Goal: Find specific page/section: Find specific page/section

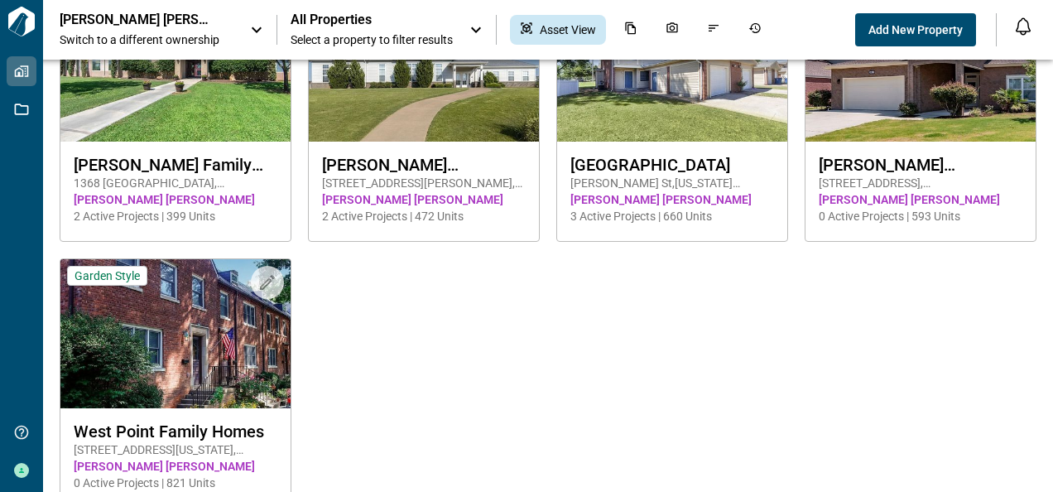
scroll to position [400, 0]
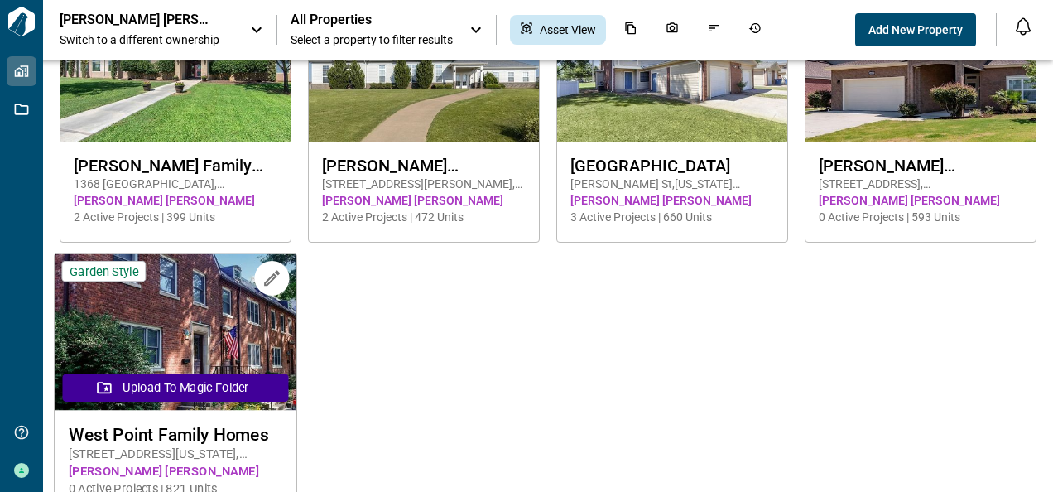
click at [184, 327] on img at bounding box center [176, 332] width 242 height 156
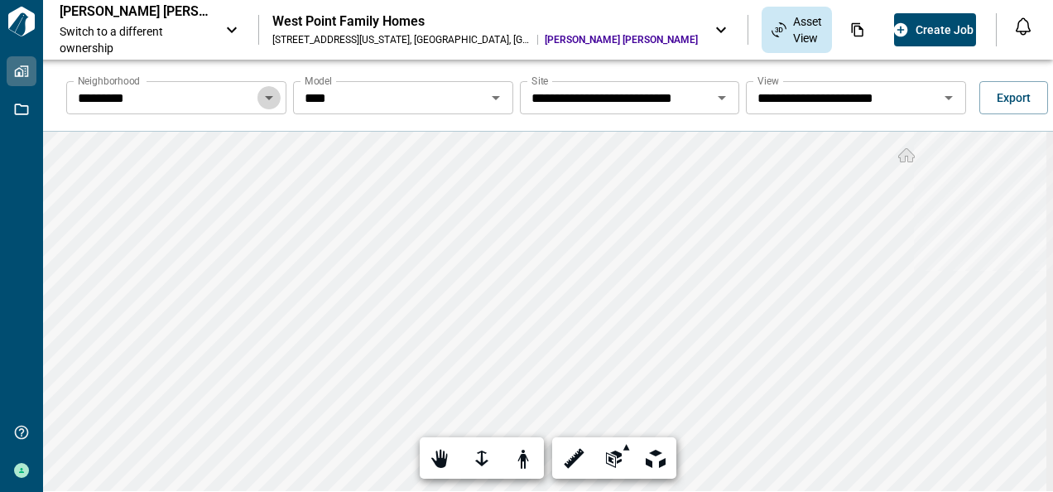
click at [267, 99] on icon "Open" at bounding box center [269, 98] width 8 height 4
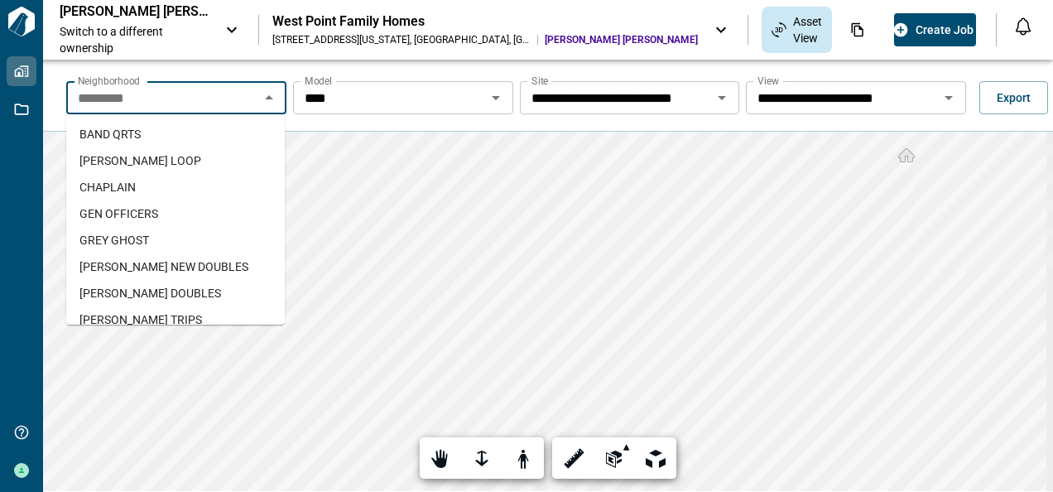
click at [139, 158] on span "[PERSON_NAME] LOOP" at bounding box center [140, 160] width 122 height 17
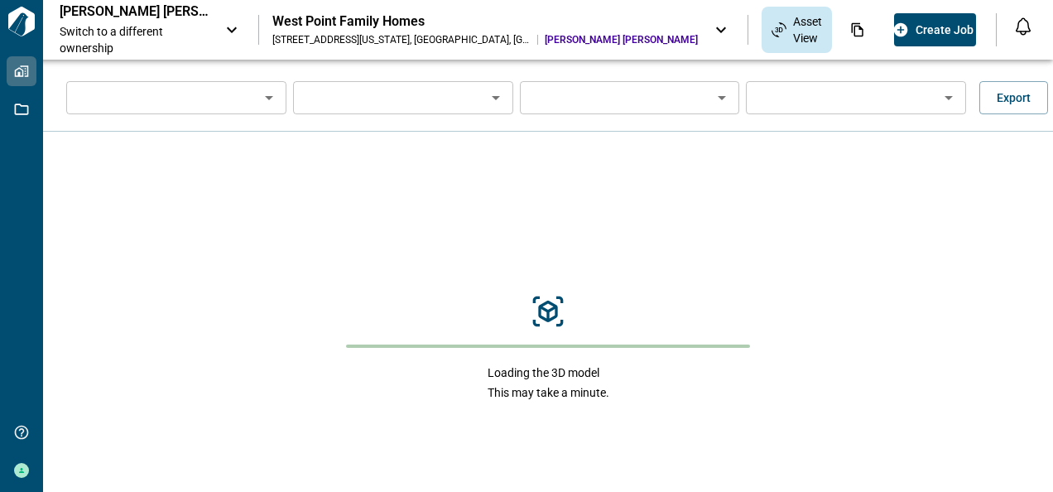
type input "**********"
type input "****"
type input "**********"
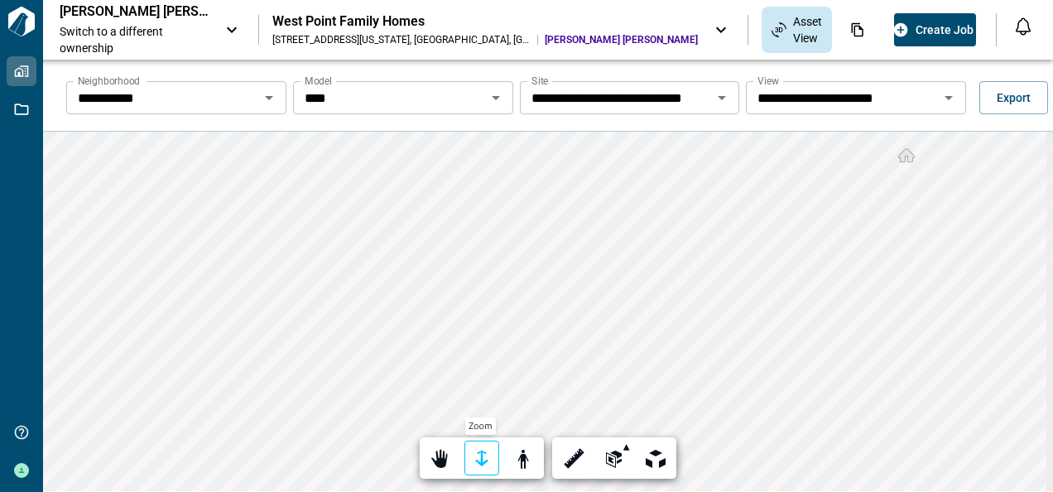
click at [478, 467] on div at bounding box center [481, 459] width 23 height 26
click at [472, 455] on div at bounding box center [481, 459] width 23 height 26
click at [474, 457] on div at bounding box center [481, 459] width 23 height 26
click at [480, 457] on div at bounding box center [481, 459] width 23 height 26
click at [648, 452] on div at bounding box center [655, 459] width 23 height 26
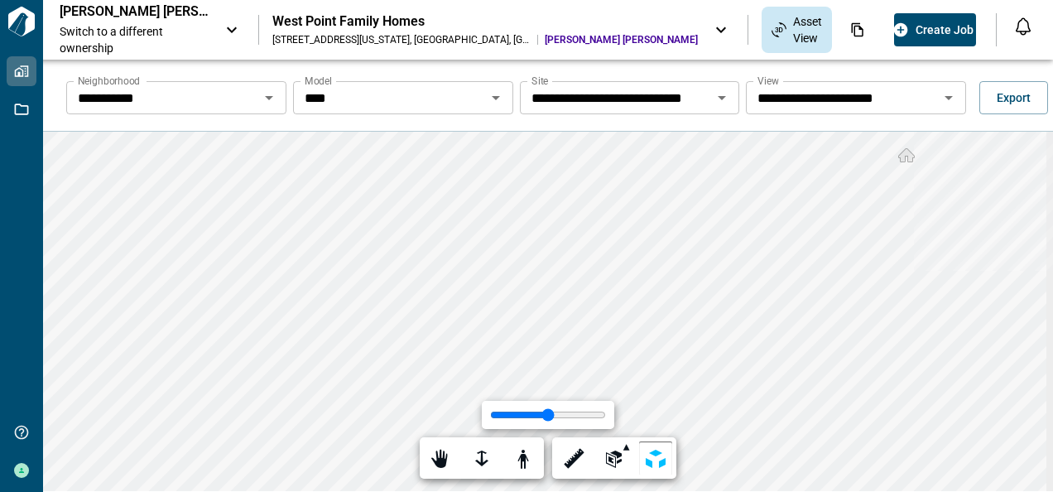
type input "*"
click at [492, 420] on input "range" at bounding box center [548, 415] width 116 height 12
click at [607, 455] on div at bounding box center [614, 459] width 23 height 26
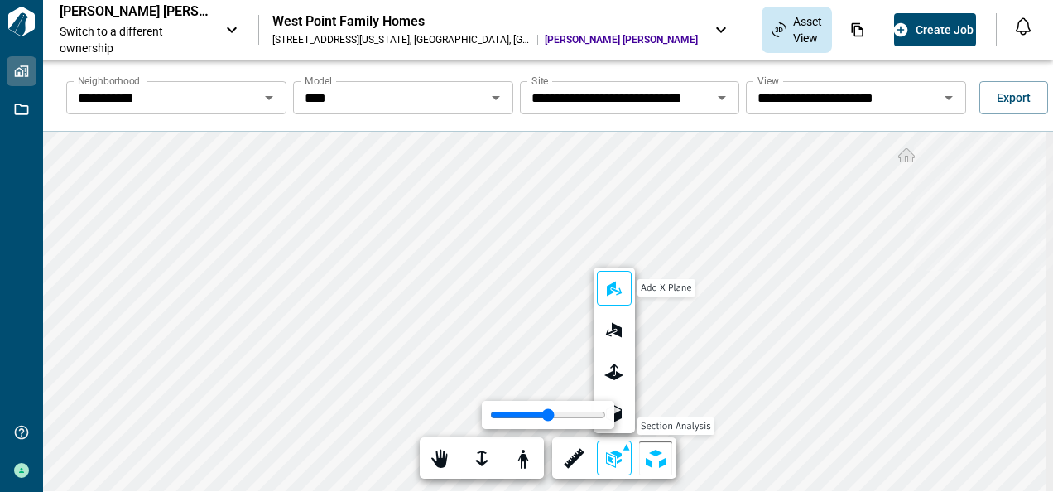
click at [611, 288] on div at bounding box center [614, 290] width 23 height 26
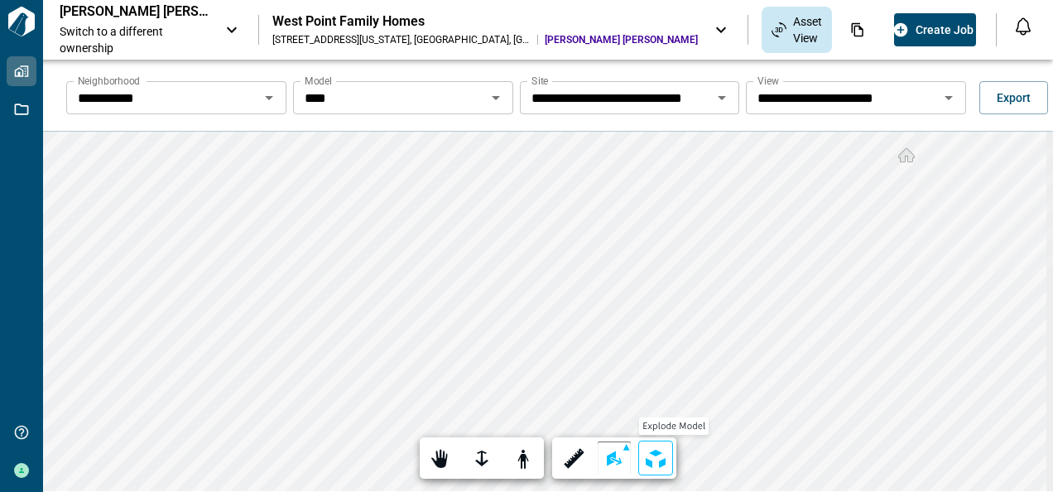
click at [655, 454] on div at bounding box center [655, 459] width 23 height 26
click at [608, 459] on div at bounding box center [614, 459] width 23 height 26
click at [479, 461] on div at bounding box center [481, 459] width 23 height 26
click at [438, 454] on div at bounding box center [440, 459] width 23 height 26
click at [518, 457] on div at bounding box center [523, 459] width 23 height 26
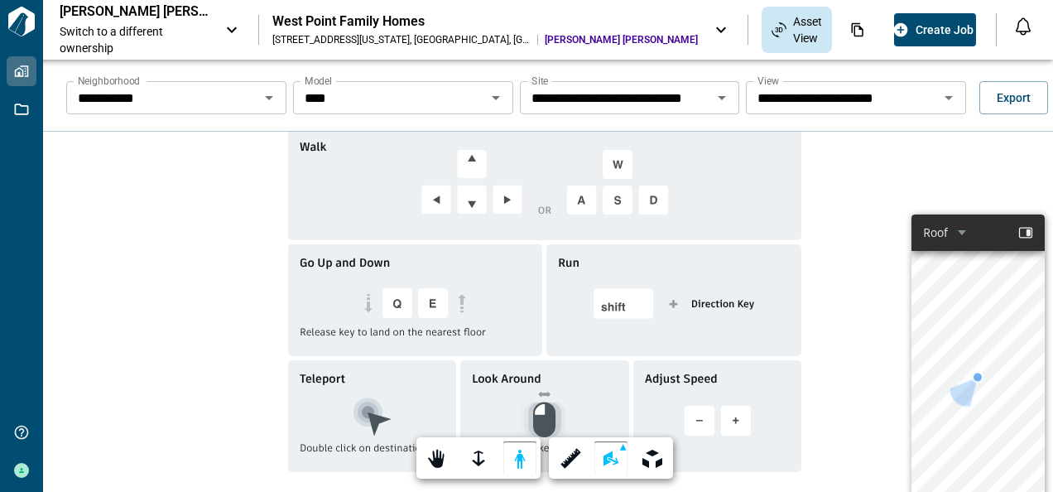
click at [953, 232] on div "Roof Roof Level 3 Level 2 Ceiling Level 1 Level 1" at bounding box center [959, 232] width 95 height 17
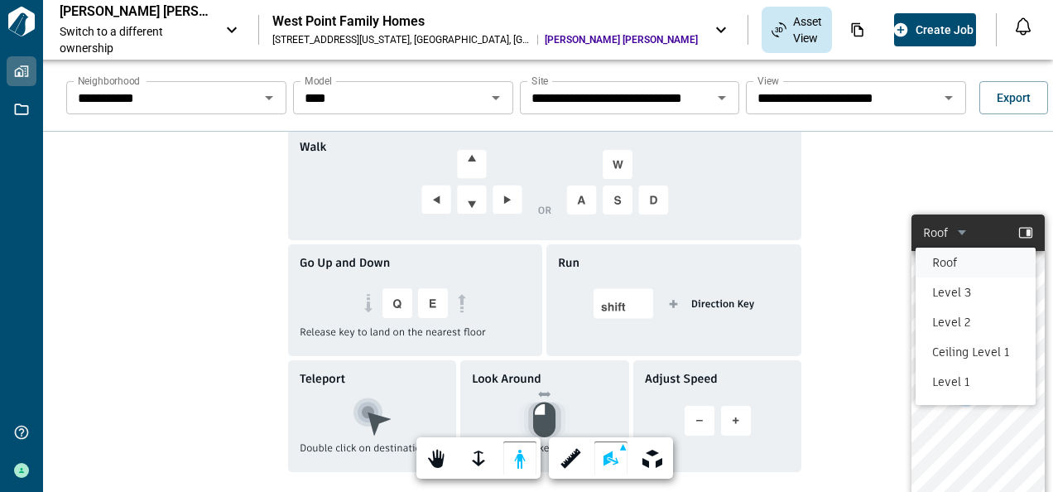
click at [940, 260] on li "Roof" at bounding box center [976, 263] width 120 height 30
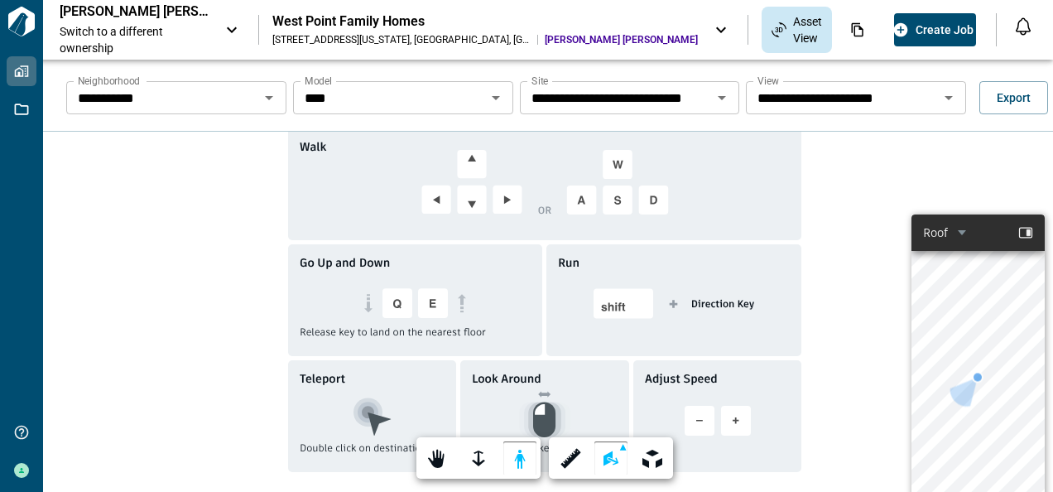
click at [794, 221] on div "Walk OR" at bounding box center [544, 184] width 513 height 112
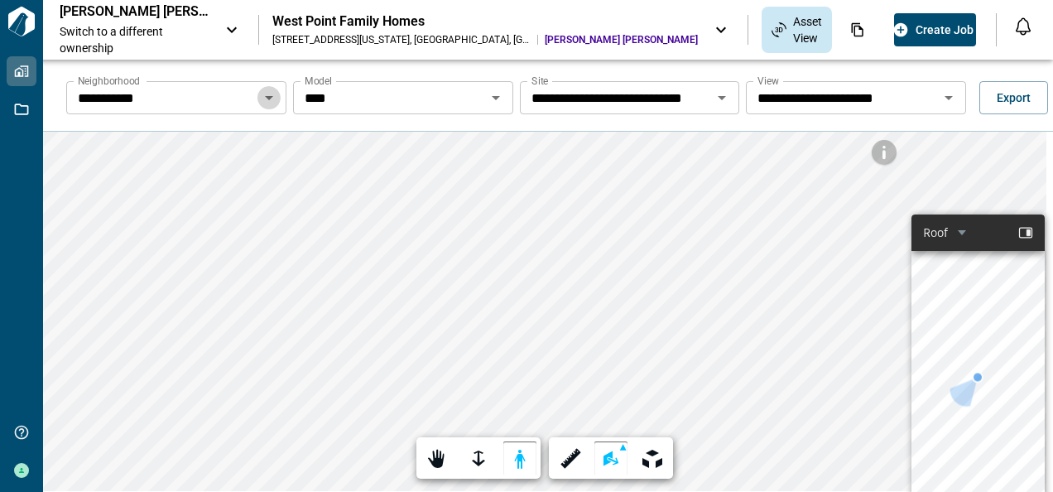
click at [266, 98] on icon "Open" at bounding box center [269, 98] width 8 height 4
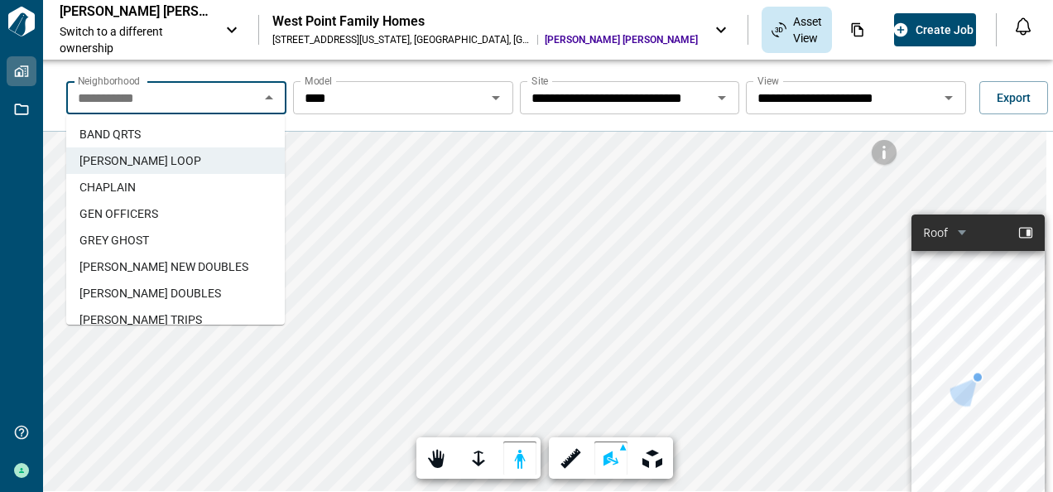
click at [137, 186] on li "CHAPLAIN" at bounding box center [175, 187] width 219 height 26
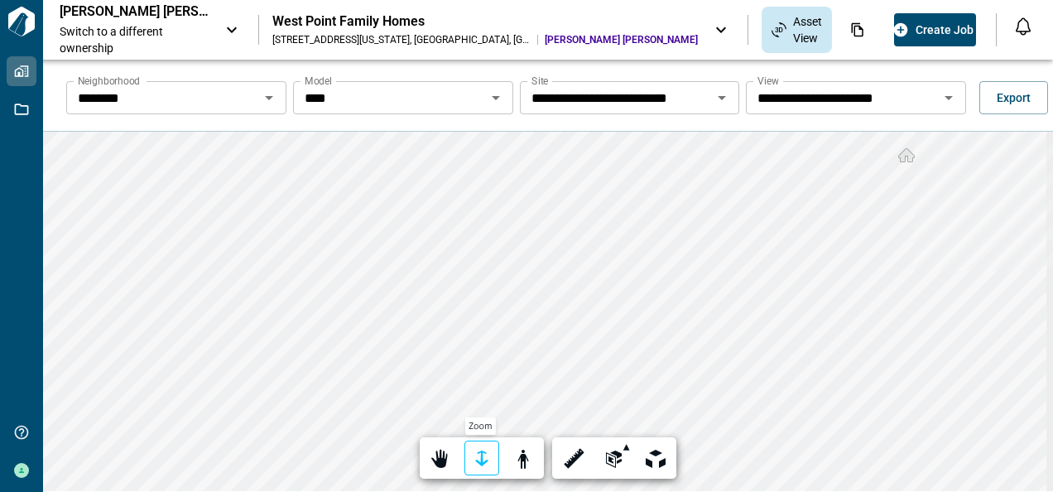
click at [472, 461] on div at bounding box center [481, 459] width 23 height 26
click at [480, 463] on div at bounding box center [481, 459] width 23 height 26
click at [267, 99] on icon "Open" at bounding box center [269, 98] width 8 height 4
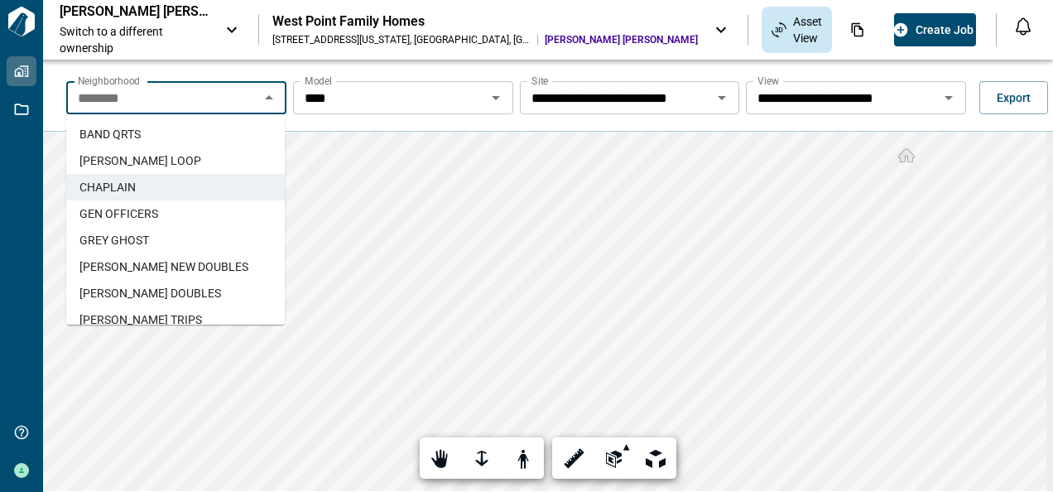
click at [142, 209] on span "GEN OFFICERS" at bounding box center [118, 213] width 79 height 17
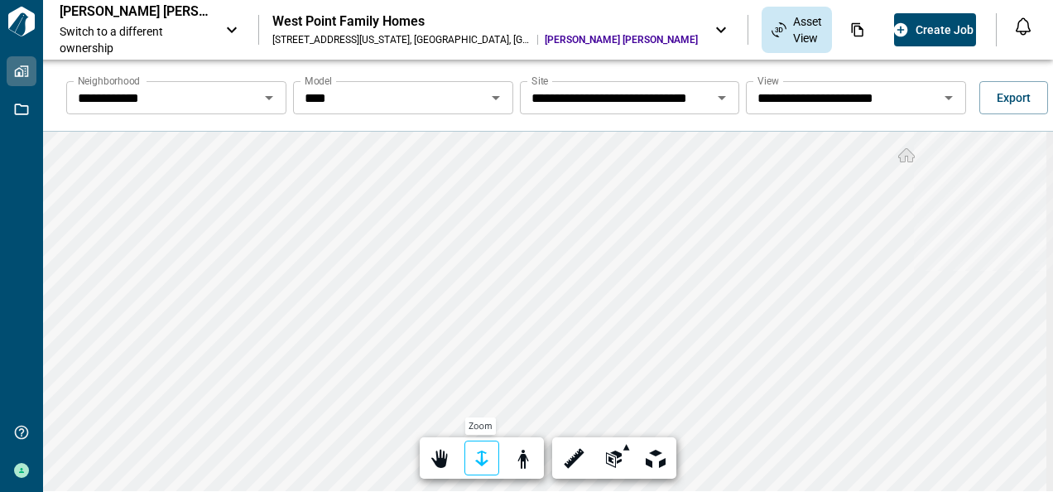
click at [477, 463] on div at bounding box center [481, 459] width 23 height 26
click at [483, 455] on div at bounding box center [481, 459] width 23 height 26
click at [523, 460] on div at bounding box center [523, 459] width 23 height 26
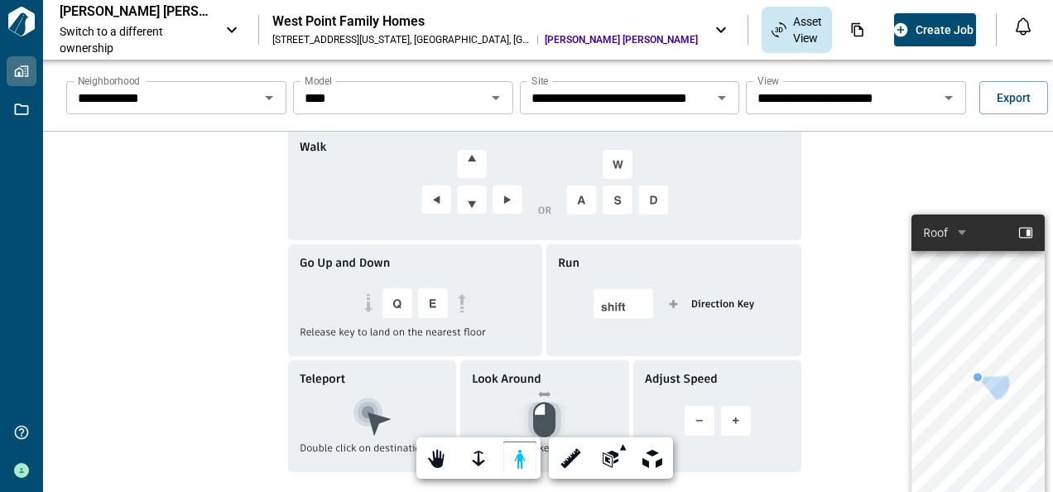
click at [532, 377] on span "Look Around" at bounding box center [507, 378] width 70 height 17
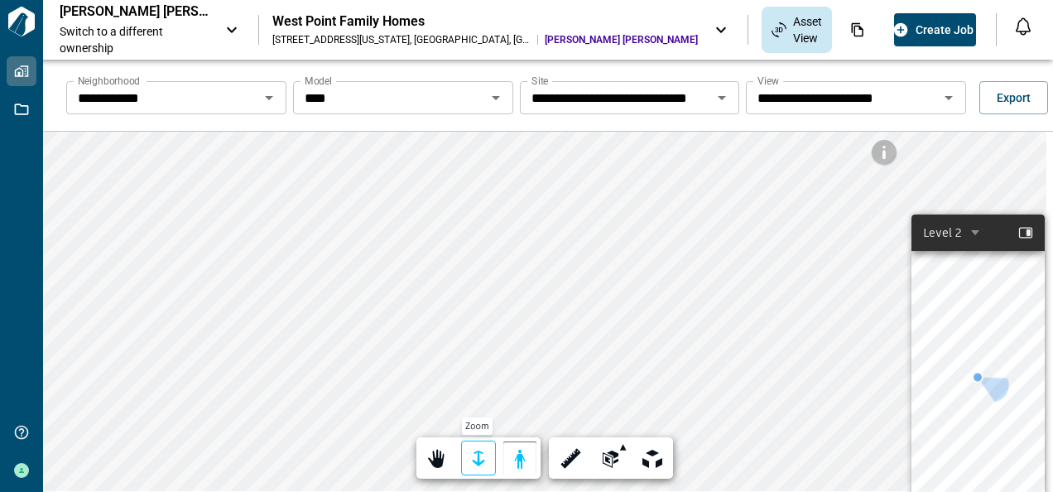
click at [480, 454] on div at bounding box center [478, 459] width 23 height 26
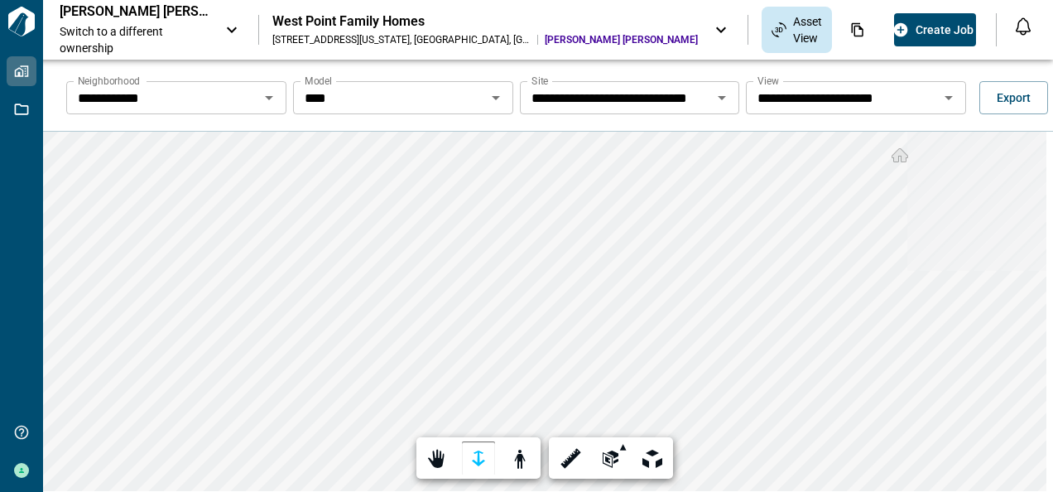
click at [267, 94] on icon "Open" at bounding box center [269, 98] width 20 height 20
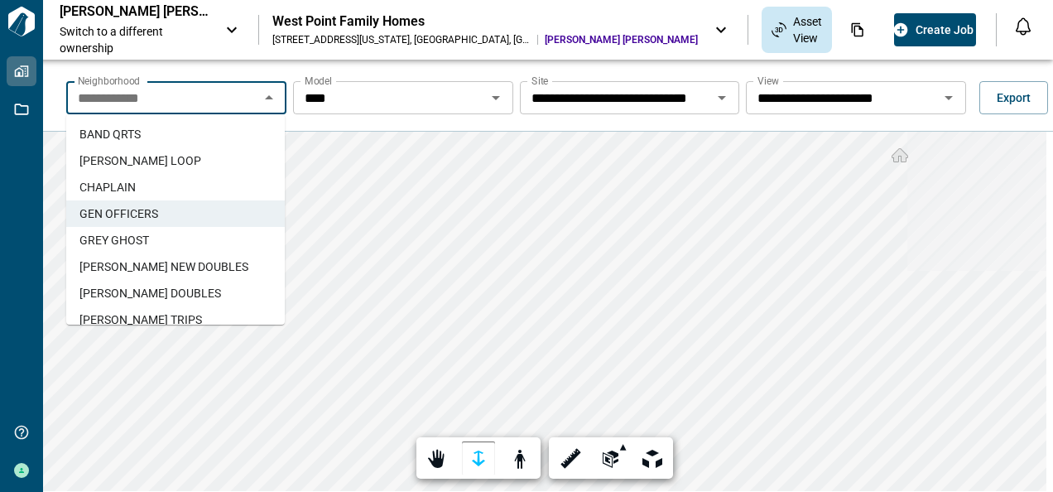
click at [127, 240] on span "GREY GHOST" at bounding box center [114, 240] width 70 height 17
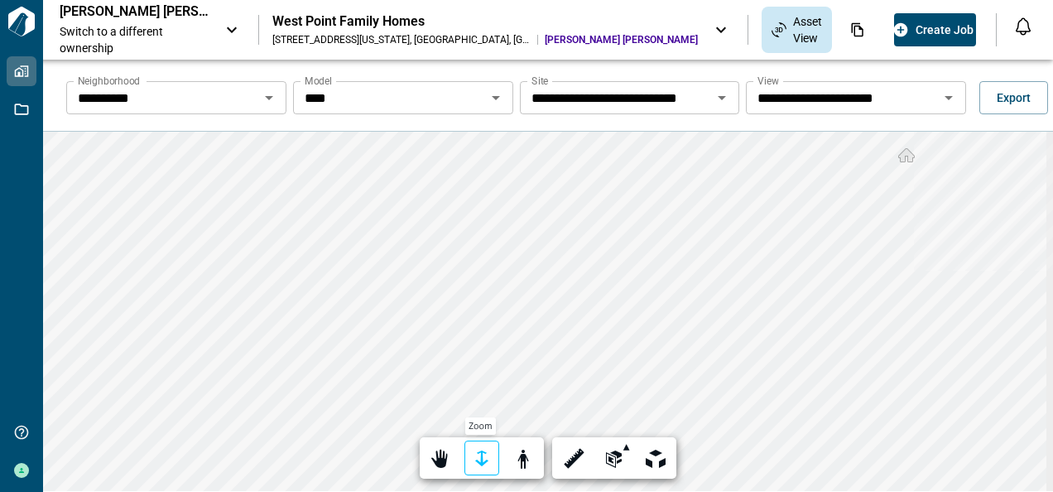
click at [475, 454] on div at bounding box center [481, 459] width 23 height 26
click at [478, 457] on div at bounding box center [481, 459] width 23 height 26
click at [270, 94] on icon "Open" at bounding box center [269, 98] width 20 height 20
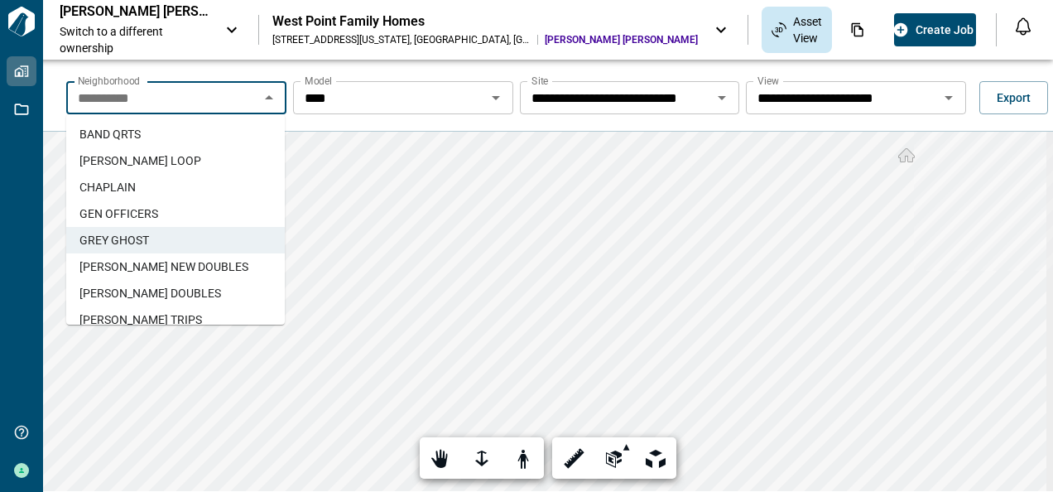
click at [128, 263] on span "[PERSON_NAME] NEW DOUBLES" at bounding box center [163, 266] width 169 height 17
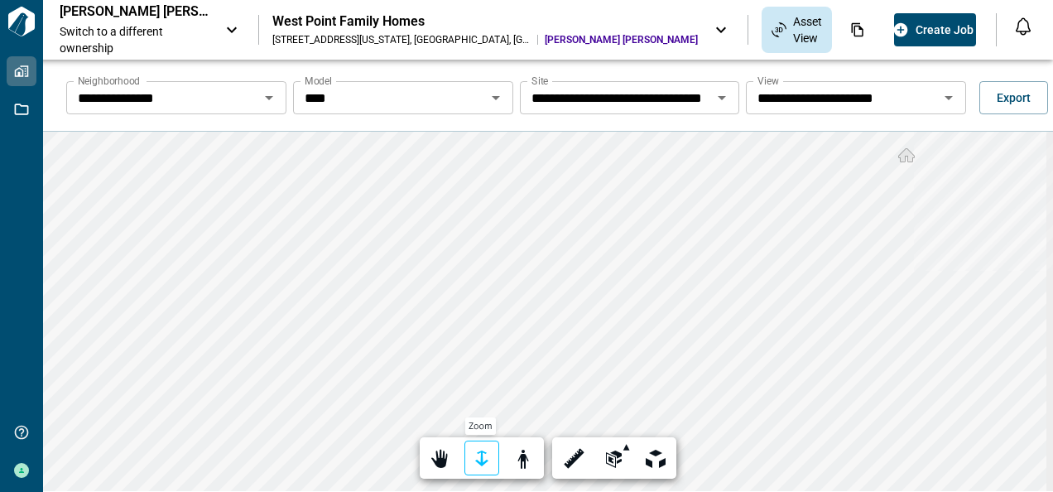
click at [475, 457] on div at bounding box center [481, 459] width 23 height 26
click at [439, 458] on div at bounding box center [440, 459] width 23 height 26
click at [527, 467] on div "**********" at bounding box center [548, 311] width 1010 height 359
click at [436, 450] on div at bounding box center [440, 459] width 23 height 26
click at [267, 98] on icon "Open" at bounding box center [269, 98] width 8 height 4
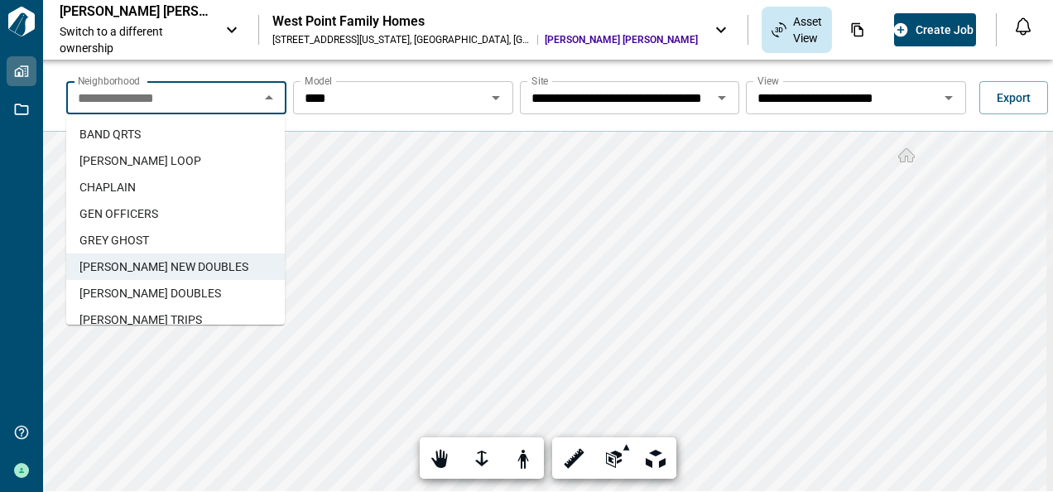
click at [133, 290] on span "[PERSON_NAME] DOUBLES" at bounding box center [150, 293] width 142 height 17
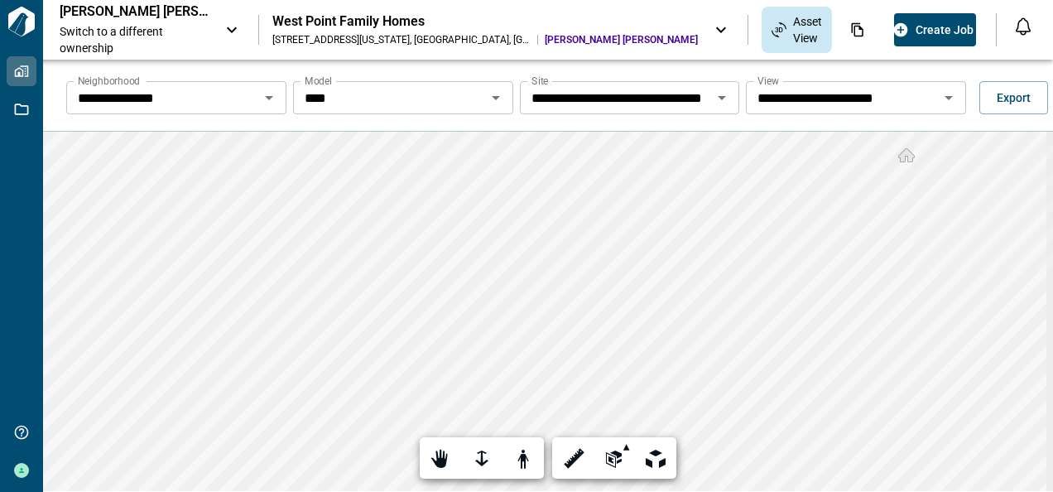
click at [267, 97] on icon "Open" at bounding box center [269, 98] width 8 height 4
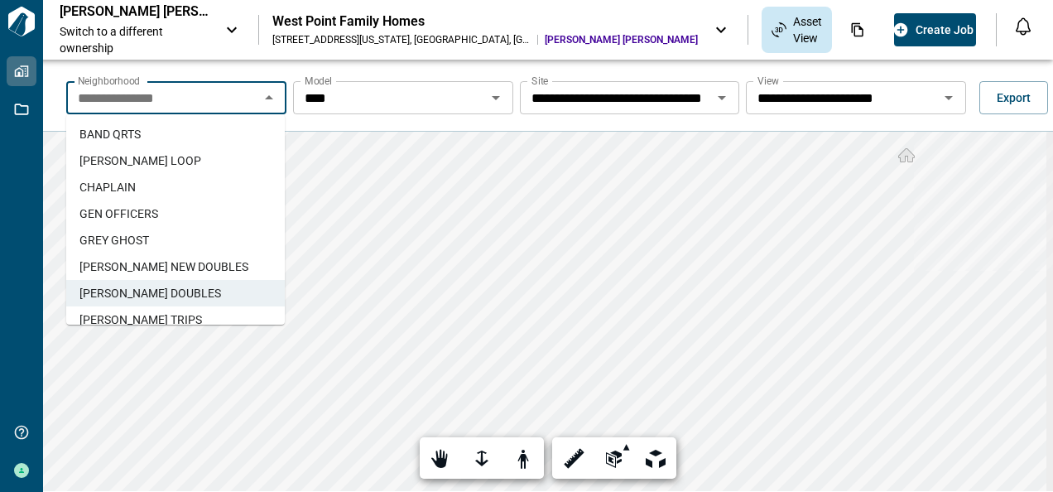
click at [149, 313] on span "[PERSON_NAME] TRIPS" at bounding box center [140, 319] width 123 height 17
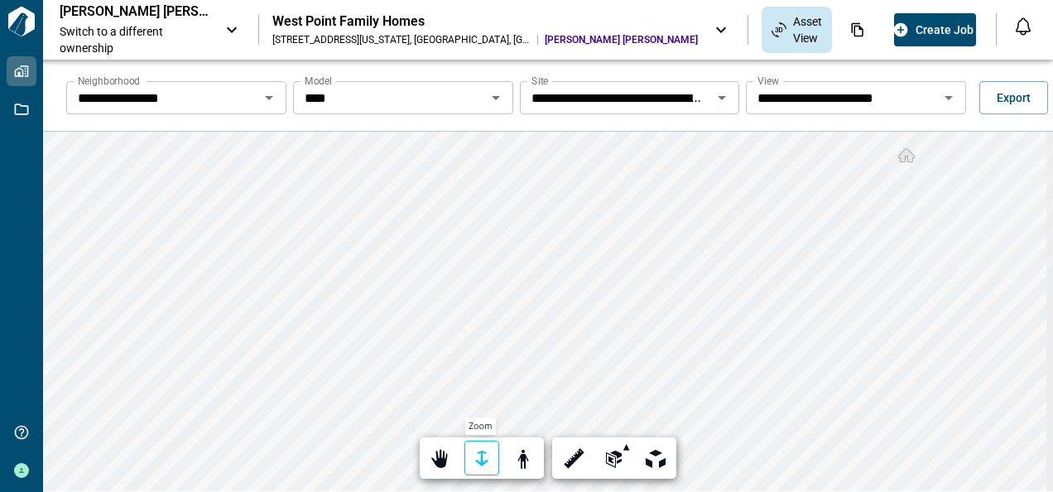
click at [474, 460] on div at bounding box center [481, 459] width 23 height 26
click at [475, 454] on div at bounding box center [481, 459] width 23 height 26
click at [573, 456] on div at bounding box center [572, 459] width 23 height 26
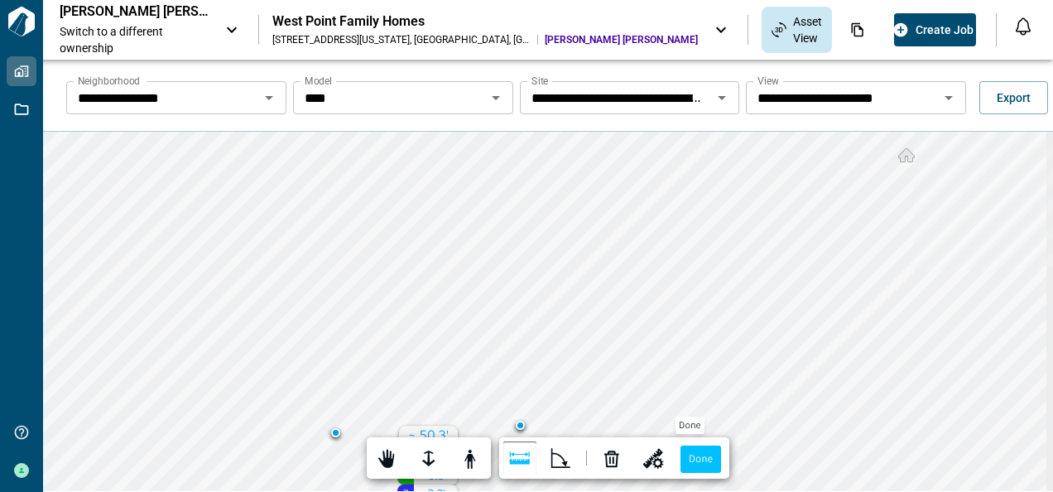
click at [694, 453] on label "Done" at bounding box center [701, 458] width 41 height 27
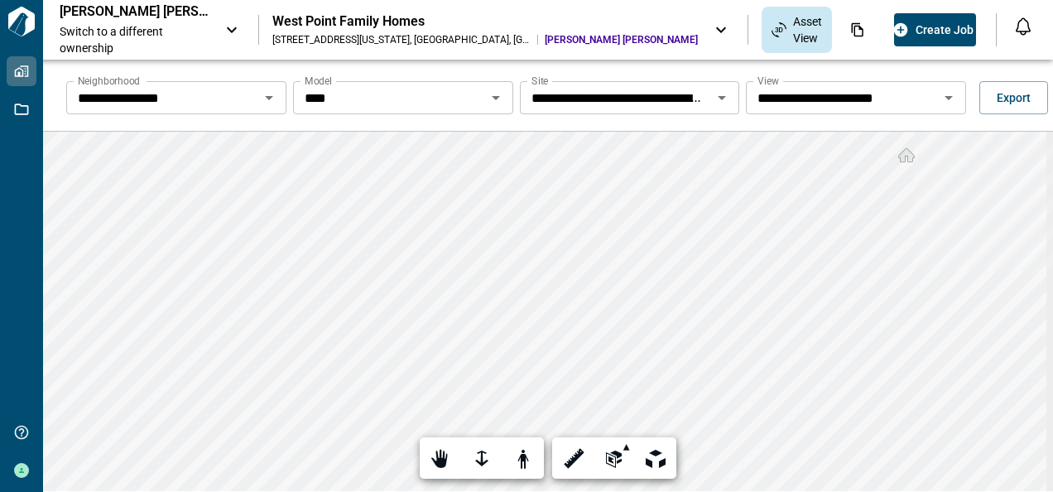
click at [266, 97] on icon "Open" at bounding box center [269, 98] width 8 height 4
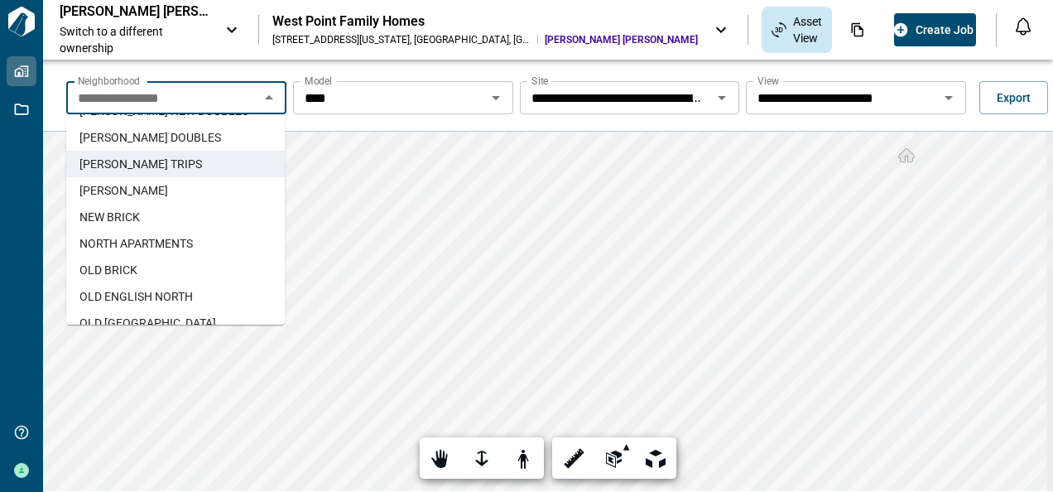
scroll to position [157, 0]
click at [101, 190] on span "[PERSON_NAME]" at bounding box center [123, 189] width 89 height 17
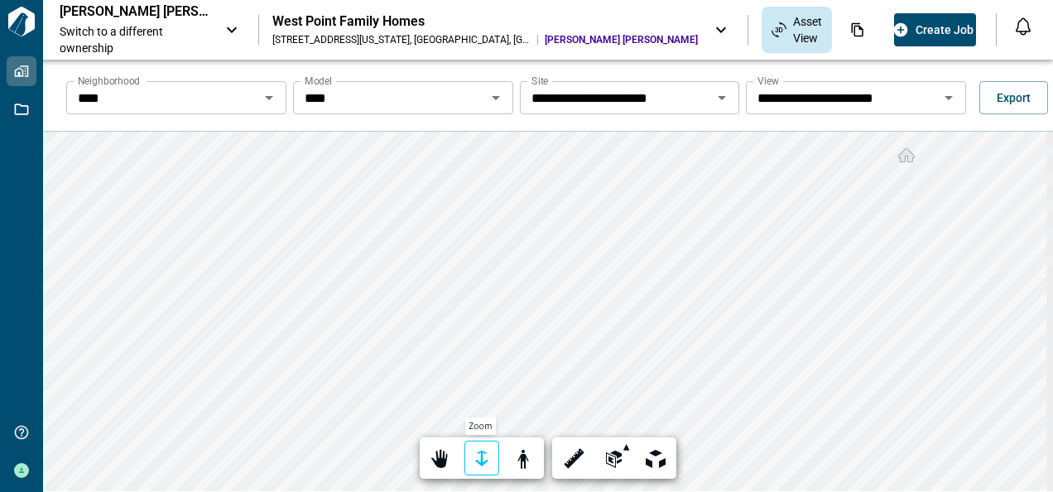
click at [474, 459] on div at bounding box center [481, 459] width 23 height 26
click at [475, 457] on div at bounding box center [481, 459] width 23 height 26
click at [267, 95] on icon "Open" at bounding box center [269, 98] width 20 height 20
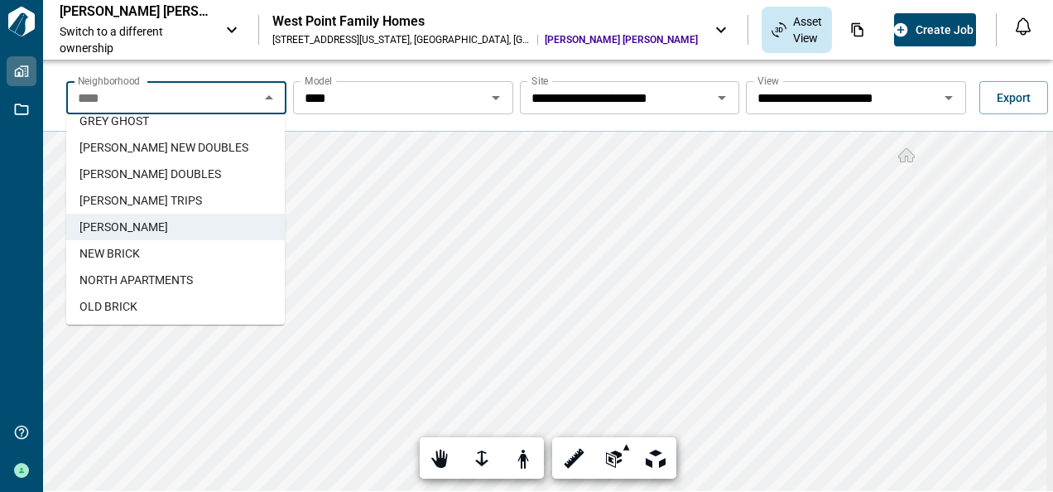
scroll to position [129, 0]
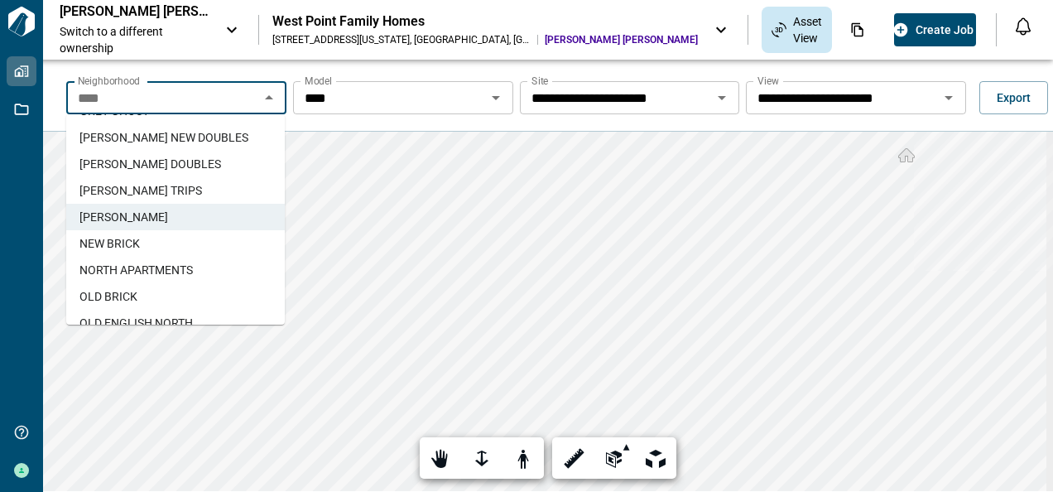
click at [129, 242] on span "NEW BRICK" at bounding box center [109, 243] width 60 height 17
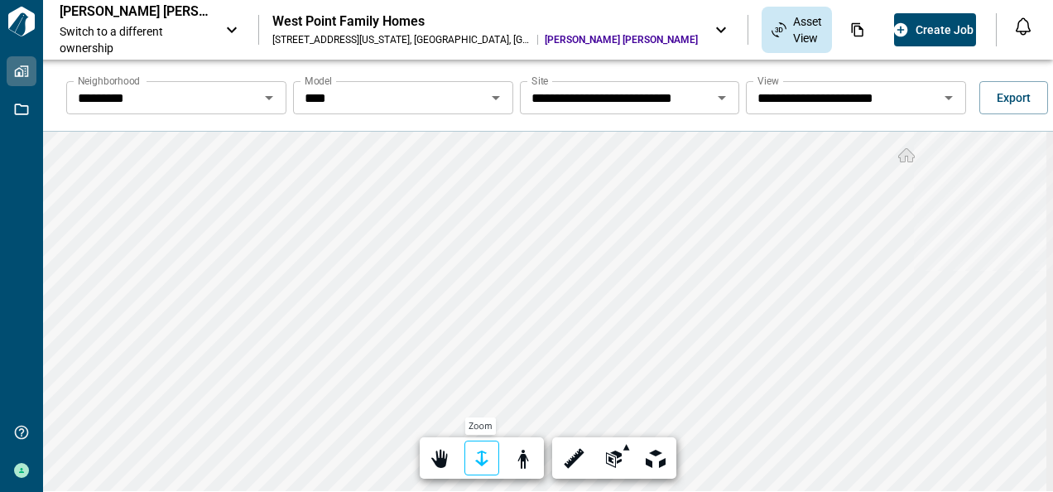
click at [475, 456] on div at bounding box center [481, 459] width 23 height 26
click at [478, 453] on div at bounding box center [481, 459] width 23 height 26
click at [265, 97] on icon "Open" at bounding box center [269, 98] width 8 height 4
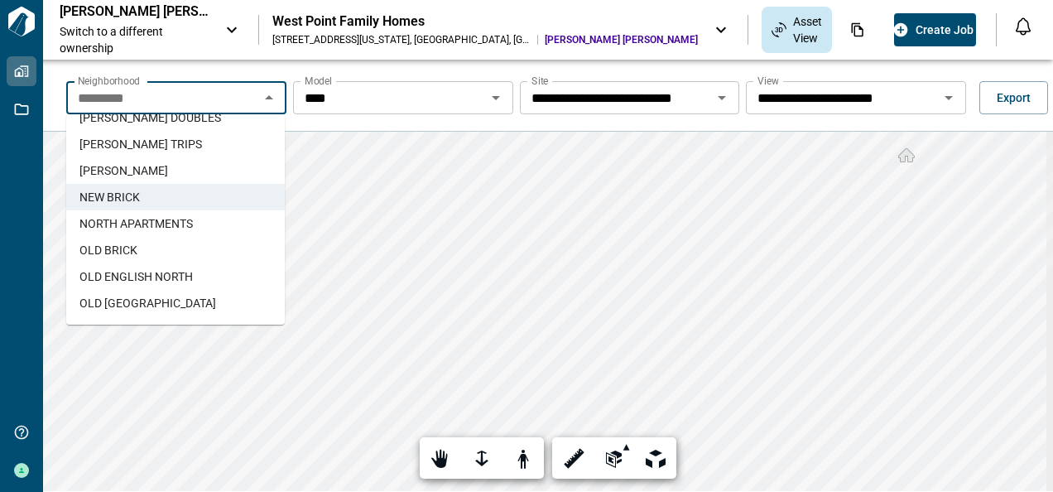
scroll to position [205, 0]
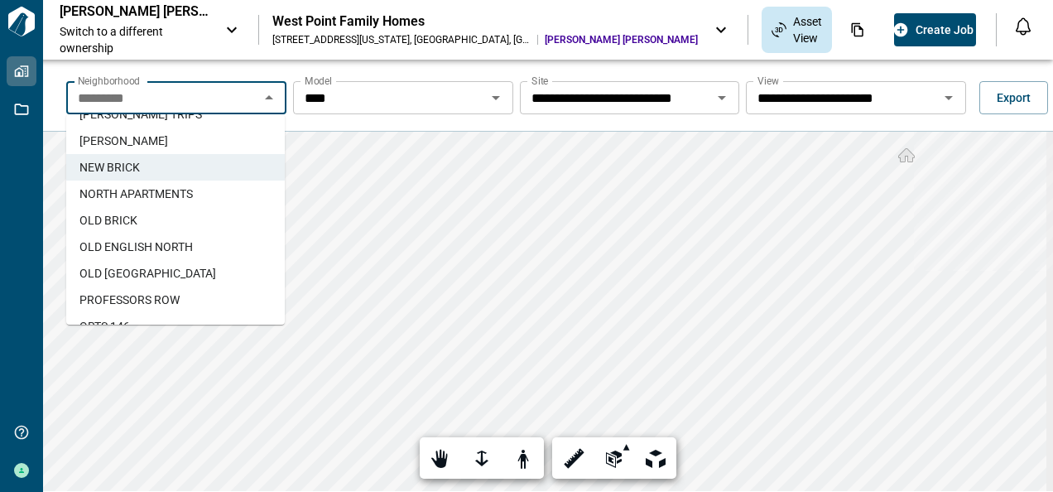
click at [110, 191] on span "NORTH APARTMENTS" at bounding box center [135, 193] width 113 height 17
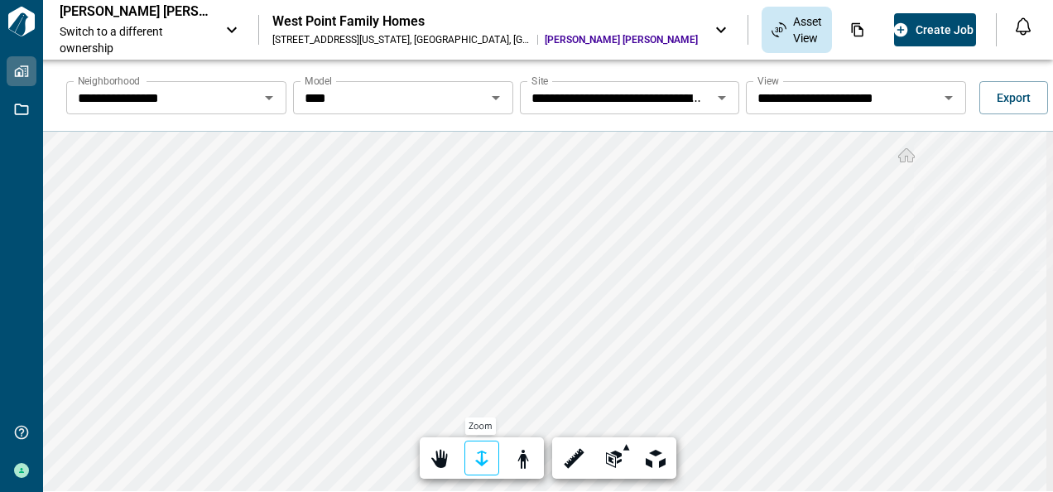
click at [480, 465] on div at bounding box center [481, 459] width 23 height 26
click at [479, 459] on div at bounding box center [481, 459] width 23 height 26
click at [267, 97] on icon "Open" at bounding box center [269, 98] width 8 height 4
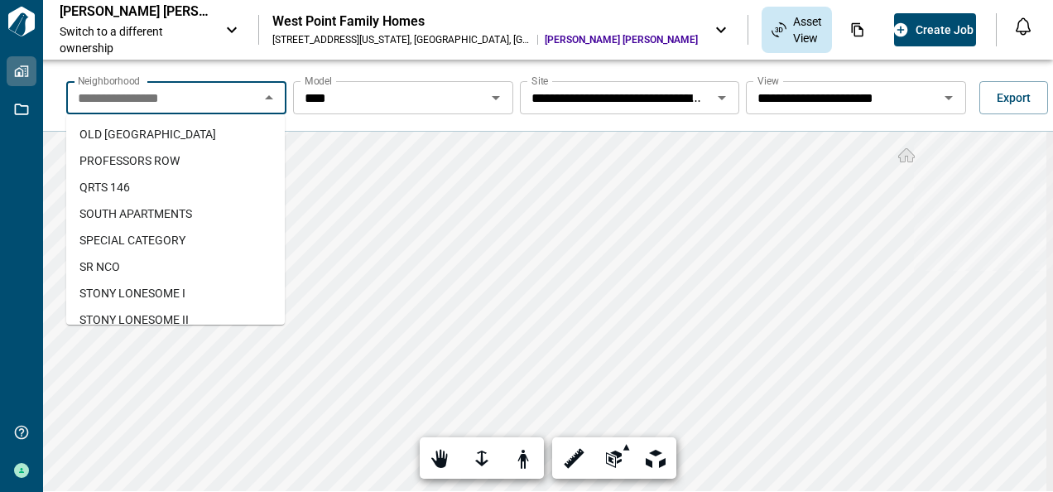
scroll to position [347, 0]
click at [129, 156] on span "PROFESSORS ROW" at bounding box center [129, 158] width 100 height 17
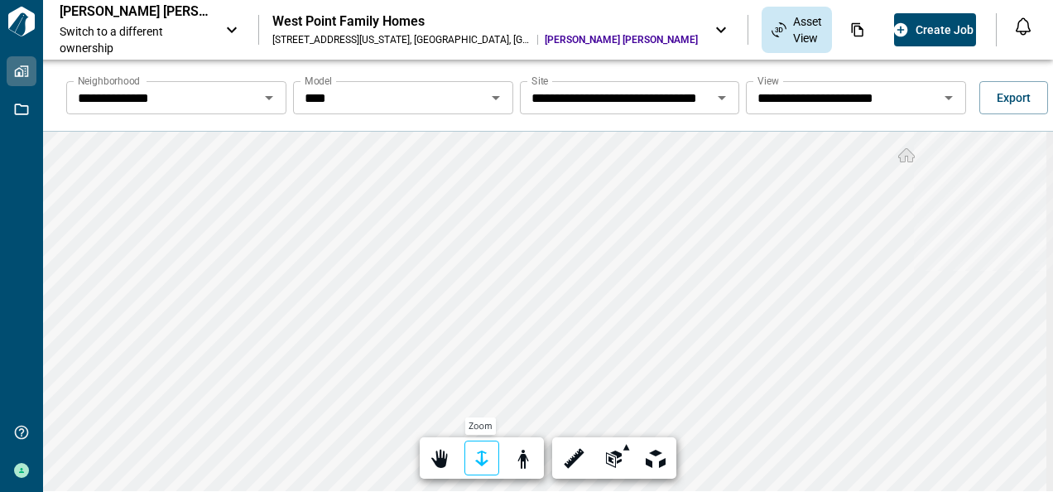
click at [474, 460] on div at bounding box center [481, 459] width 23 height 26
click at [482, 456] on div at bounding box center [481, 459] width 23 height 26
click at [263, 98] on icon "Open" at bounding box center [269, 98] width 20 height 20
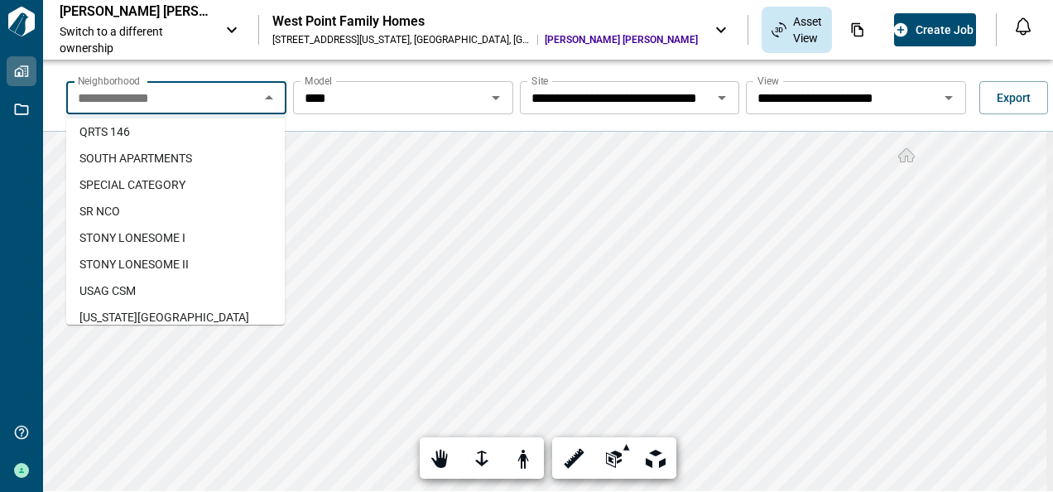
scroll to position [402, 0]
click at [121, 234] on span "STONY LONESOME I" at bounding box center [132, 236] width 106 height 17
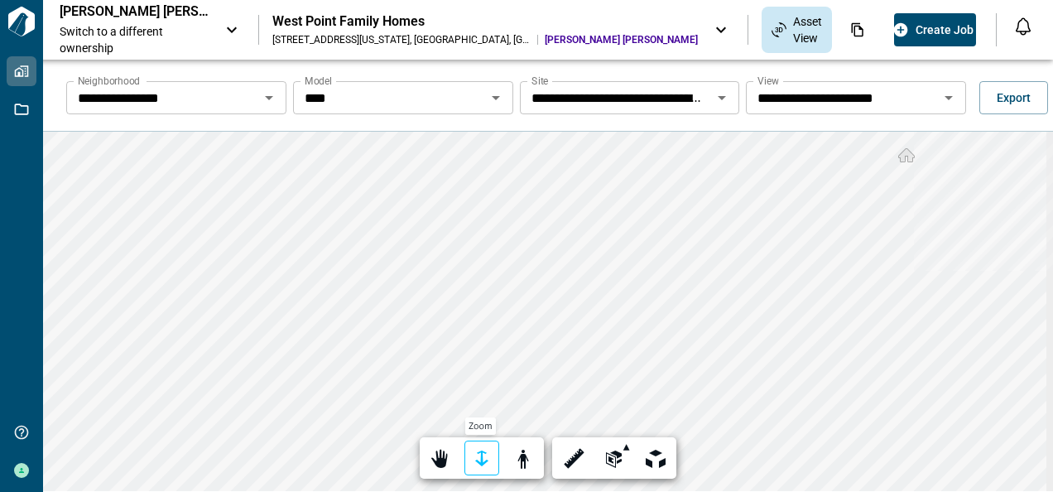
click at [480, 455] on div at bounding box center [481, 459] width 23 height 26
click at [407, 73] on div "**********" at bounding box center [548, 306] width 1010 height 492
click at [432, 459] on div at bounding box center [440, 459] width 23 height 26
click at [437, 457] on div at bounding box center [440, 459] width 23 height 26
click at [474, 450] on div at bounding box center [481, 459] width 23 height 26
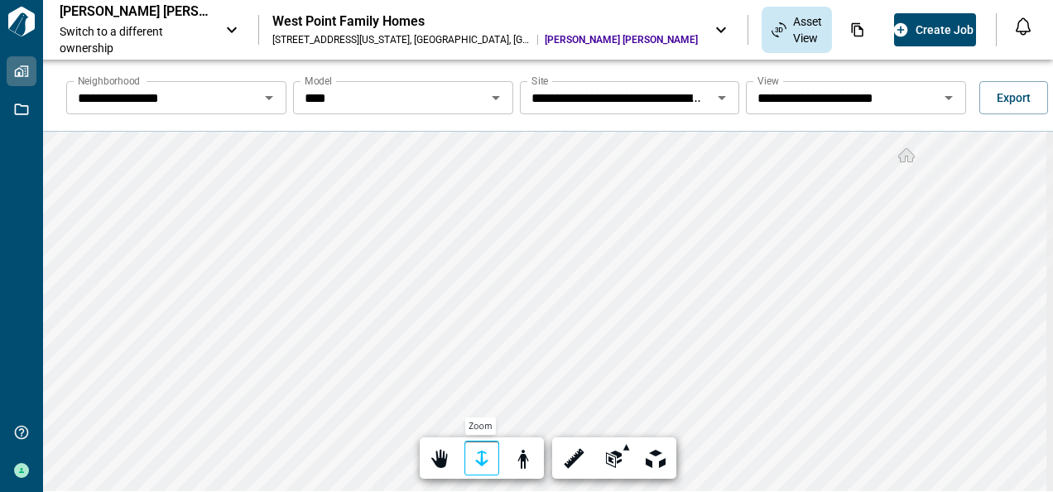
click at [470, 454] on div at bounding box center [481, 459] width 23 height 26
click at [268, 99] on icon "Open" at bounding box center [269, 98] width 8 height 4
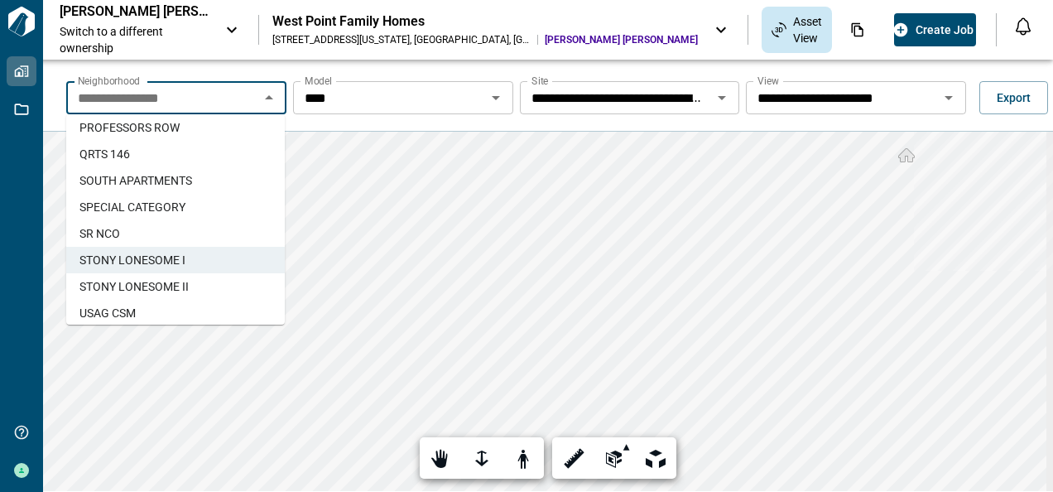
scroll to position [384, 0]
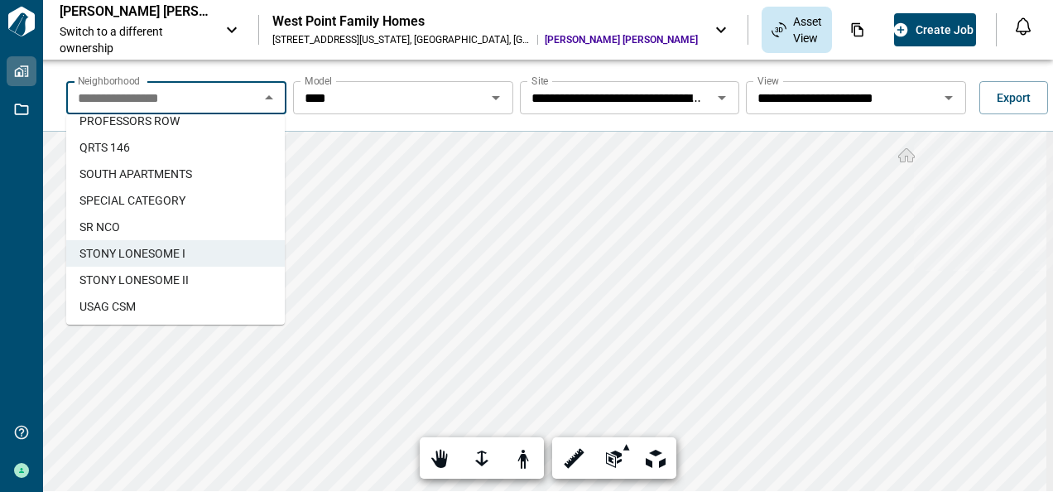
click at [128, 275] on span "STONY LONESOME II" at bounding box center [133, 280] width 109 height 17
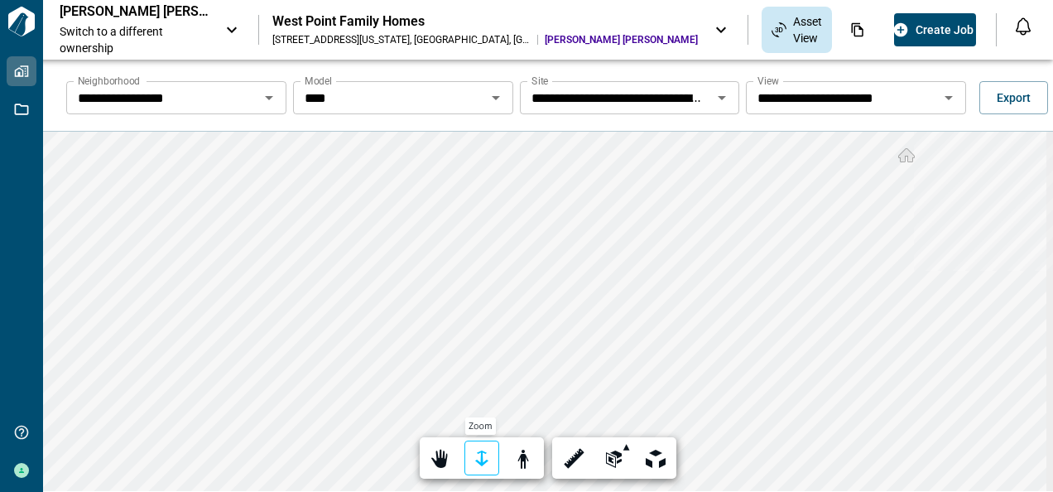
click at [479, 457] on div at bounding box center [481, 459] width 23 height 26
click at [476, 462] on div at bounding box center [481, 459] width 23 height 26
